Goal: Transaction & Acquisition: Purchase product/service

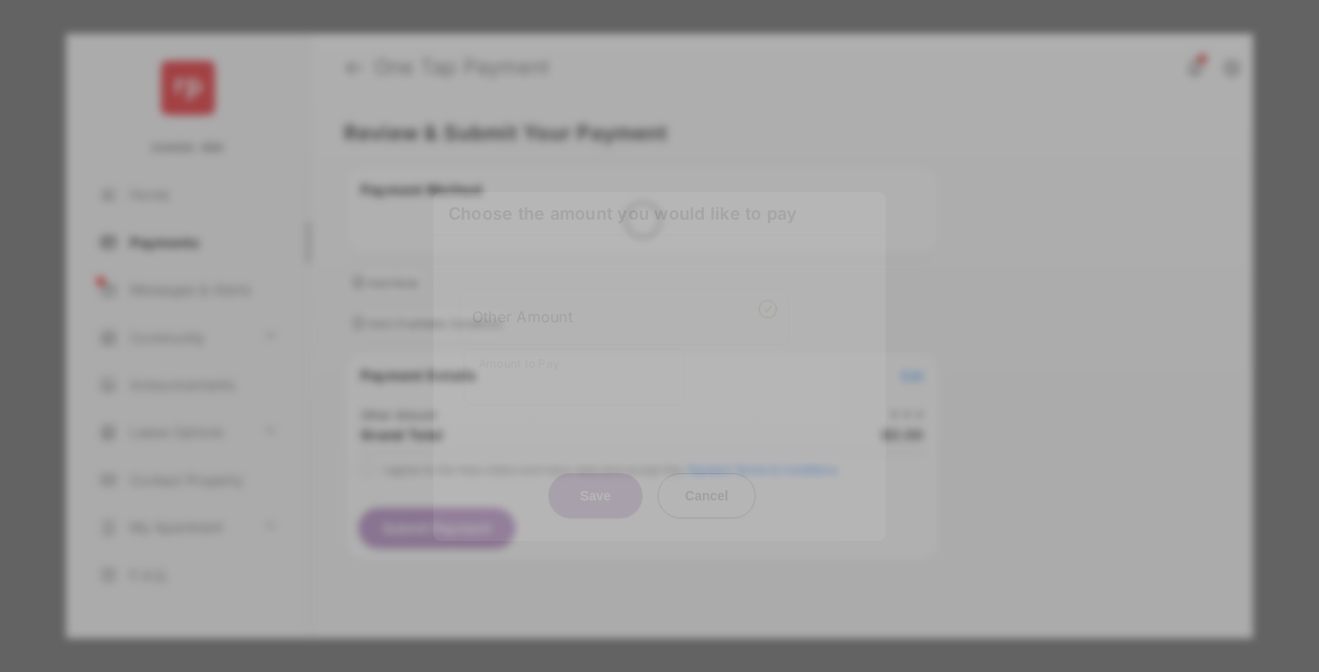
click at [625, 302] on div "Other Amount" at bounding box center [624, 316] width 305 height 32
type input "**"
click at [596, 472] on button "Save" at bounding box center [595, 494] width 94 height 45
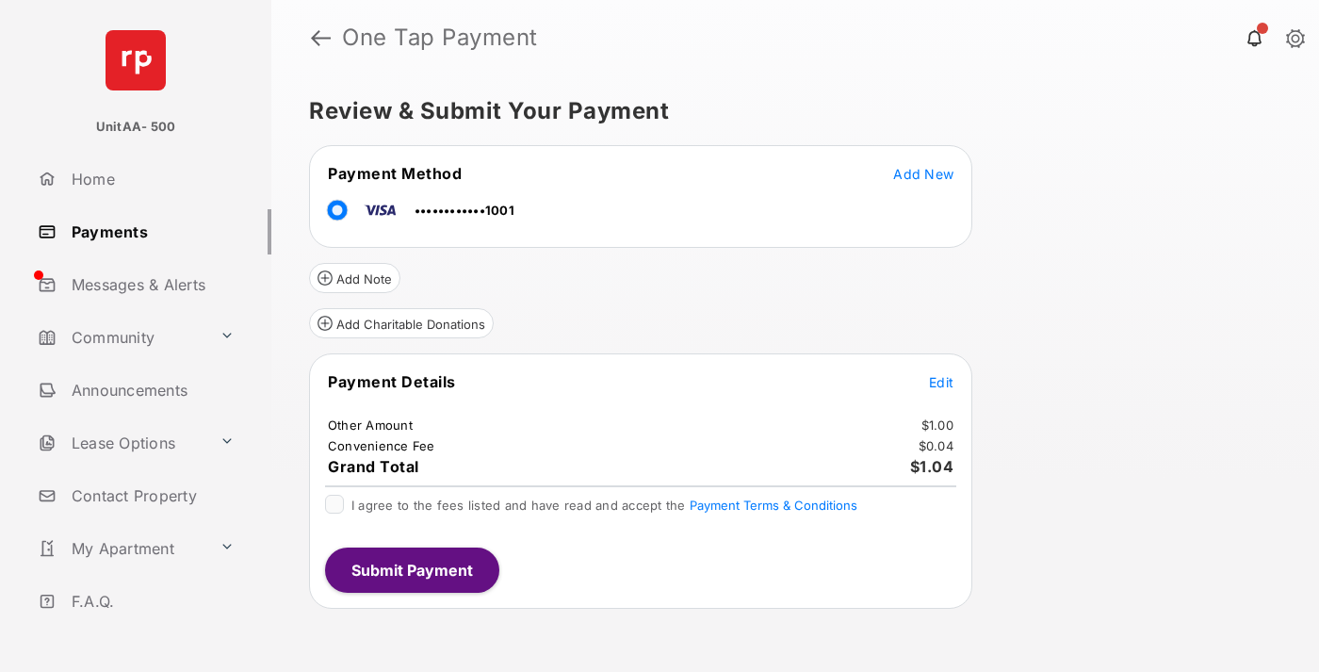
click at [941, 382] on span "Edit" at bounding box center [941, 382] width 25 height 16
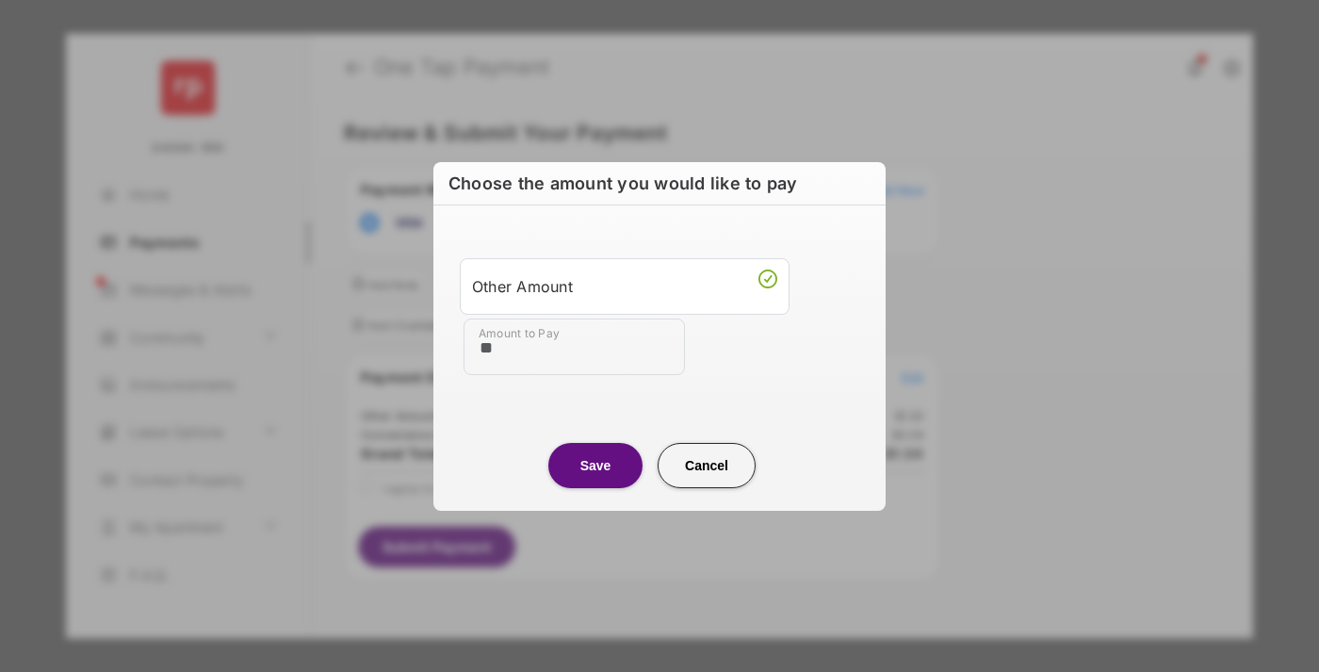
click at [596, 465] on button "Save" at bounding box center [595, 464] width 94 height 45
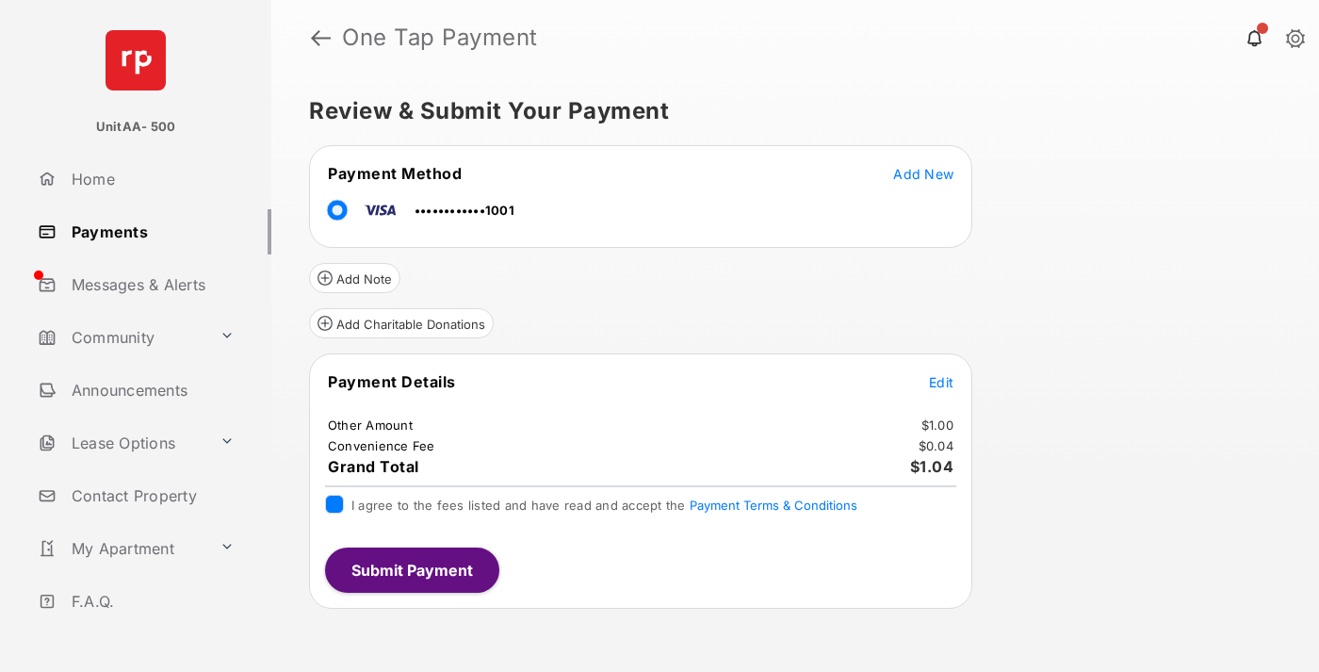
click at [411, 569] on button "Submit Payment" at bounding box center [412, 570] width 174 height 45
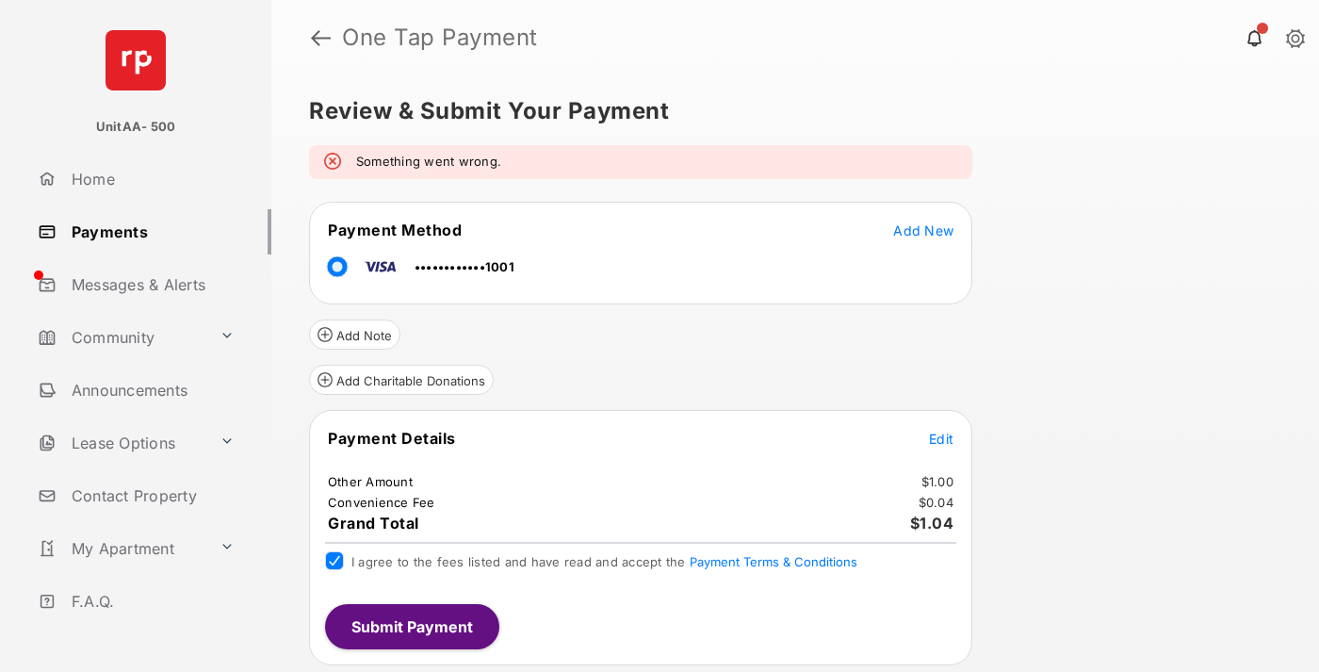
click at [147, 231] on link "Payments" at bounding box center [150, 231] width 241 height 45
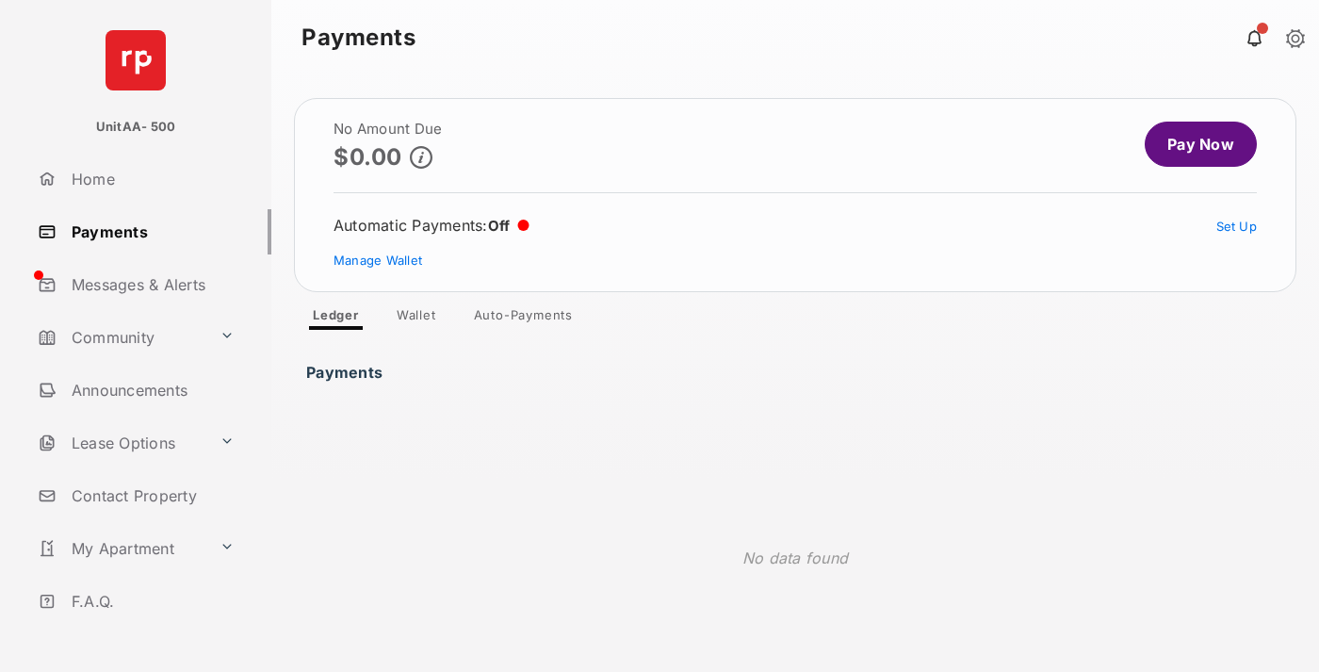
click at [1193, 144] on link "Pay Now" at bounding box center [1201, 144] width 112 height 45
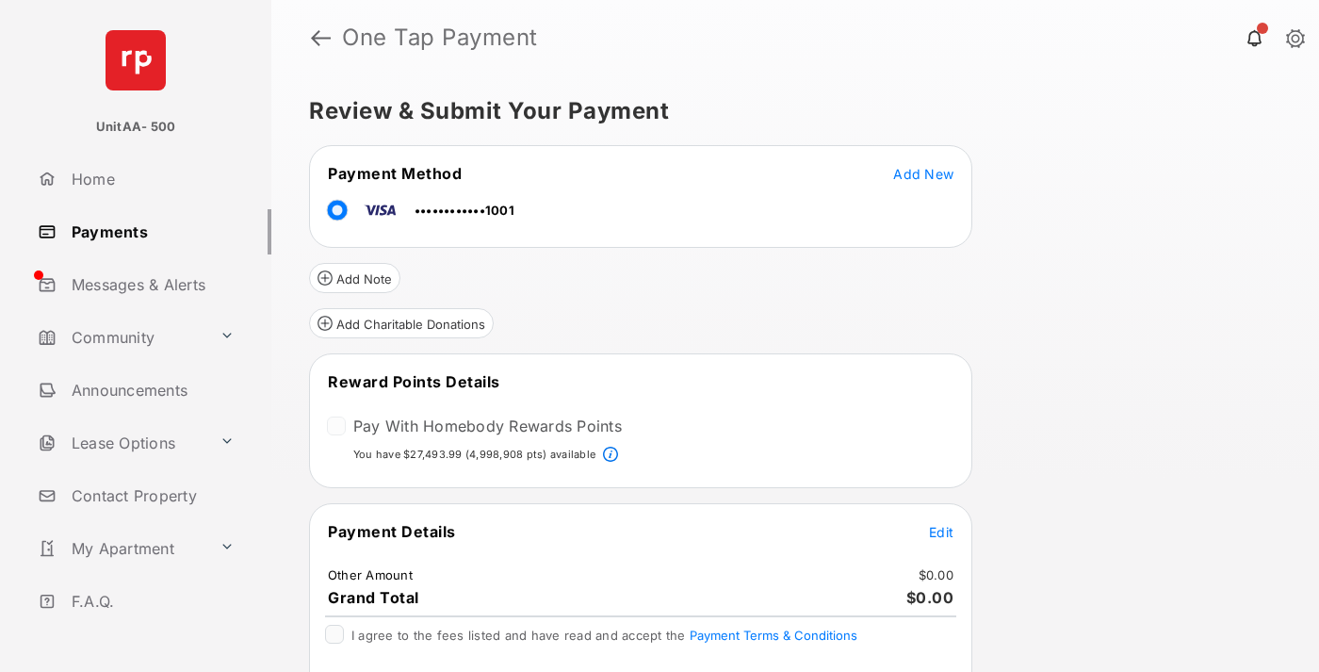
click at [941, 531] on span "Edit" at bounding box center [941, 532] width 25 height 16
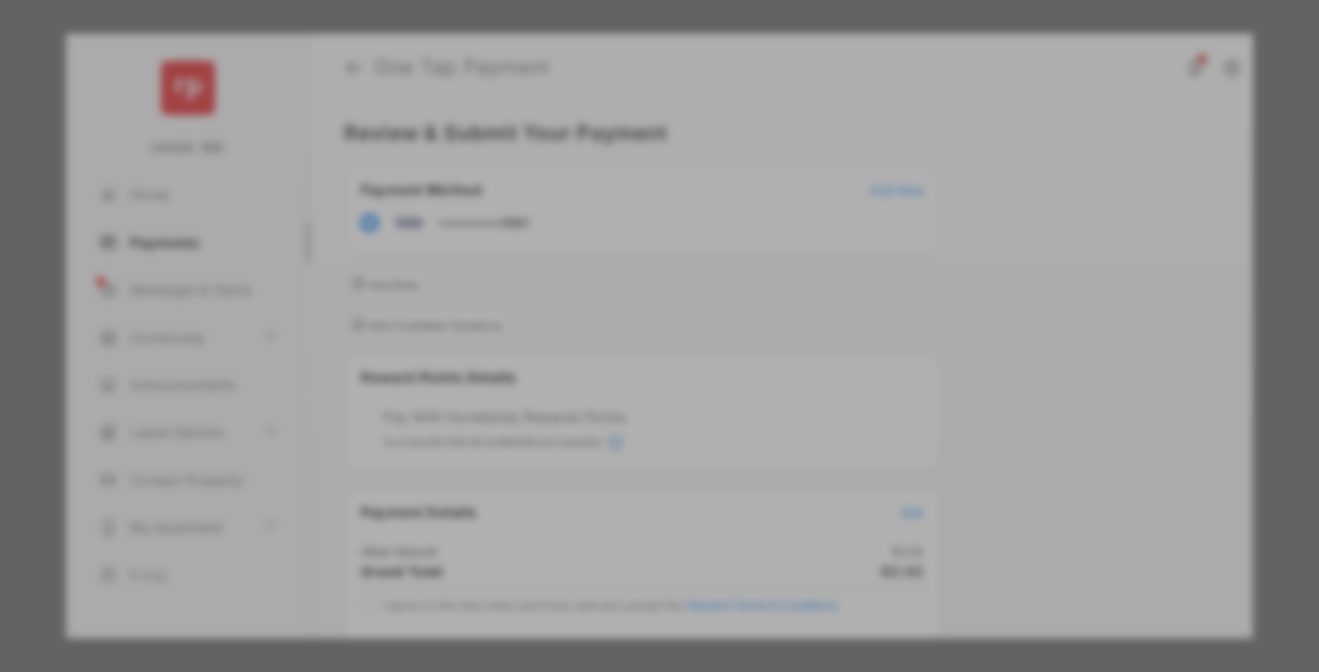
click at [625, 314] on div "Other Amount" at bounding box center [624, 319] width 305 height 32
type input "**"
click at [596, 476] on button "Save" at bounding box center [595, 497] width 94 height 45
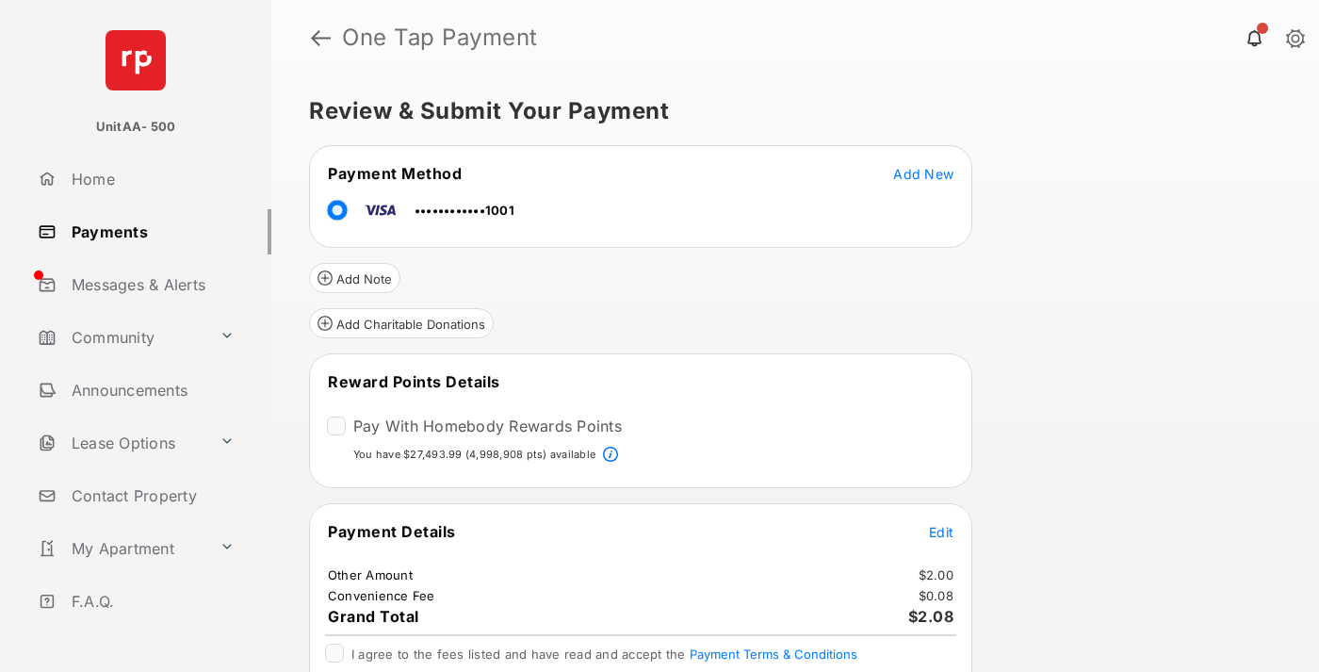
click at [941, 531] on span "Edit" at bounding box center [941, 532] width 25 height 16
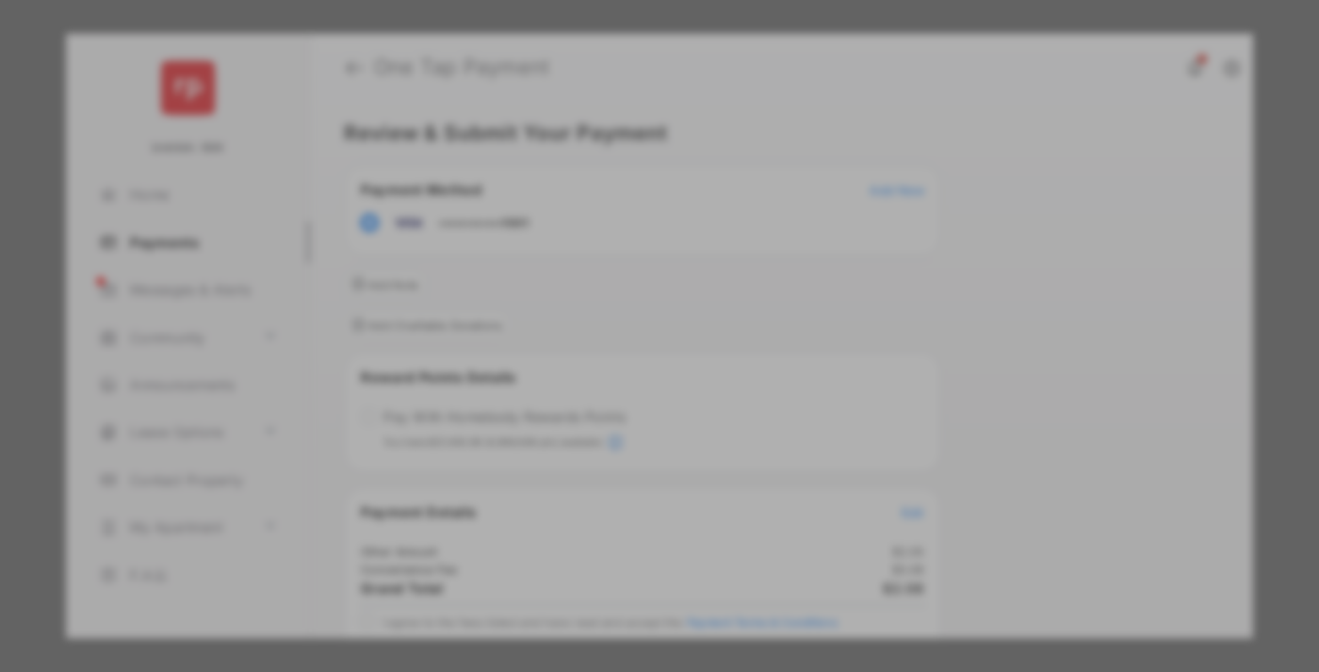
click at [596, 493] on button "Save" at bounding box center [595, 497] width 94 height 45
